Goal: Find specific page/section: Find specific page/section

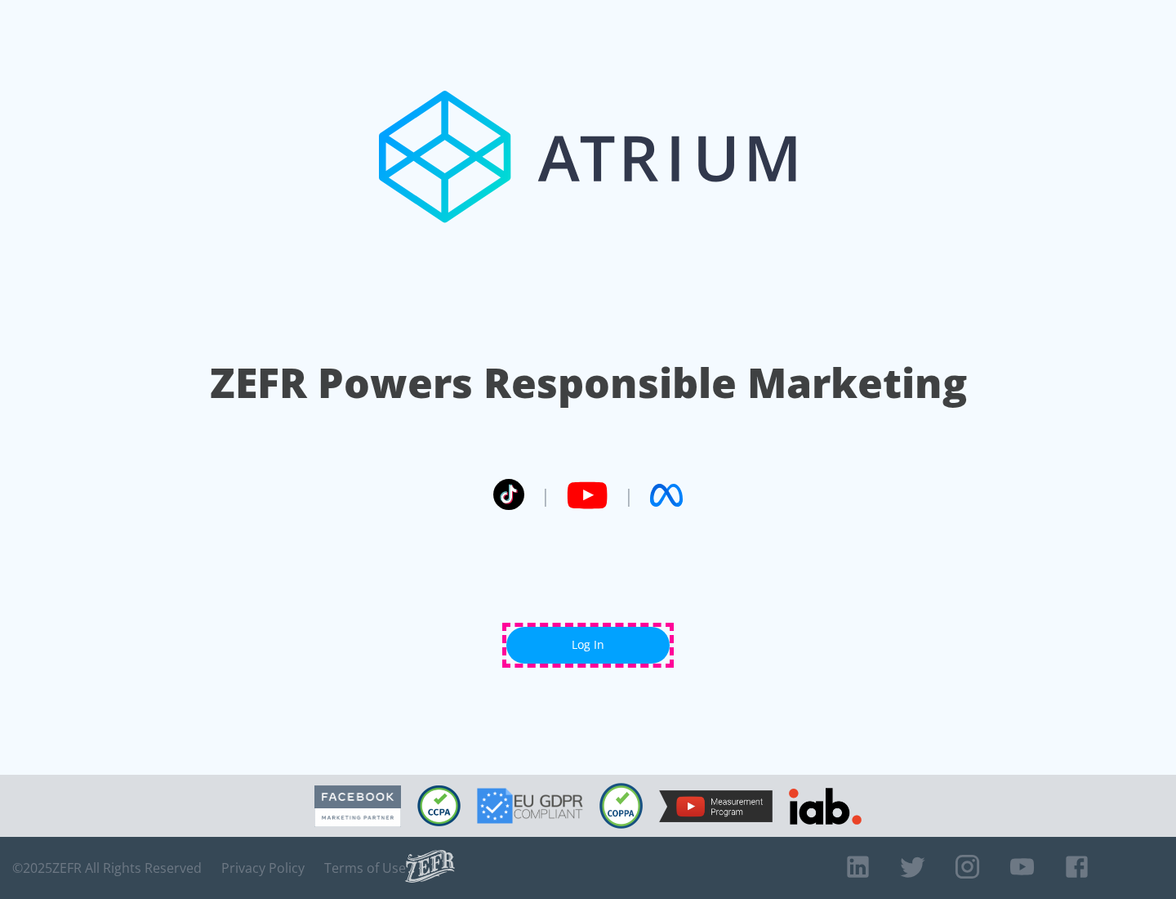
click at [588, 645] on link "Log In" at bounding box center [587, 645] width 163 height 37
